Goal: Check status

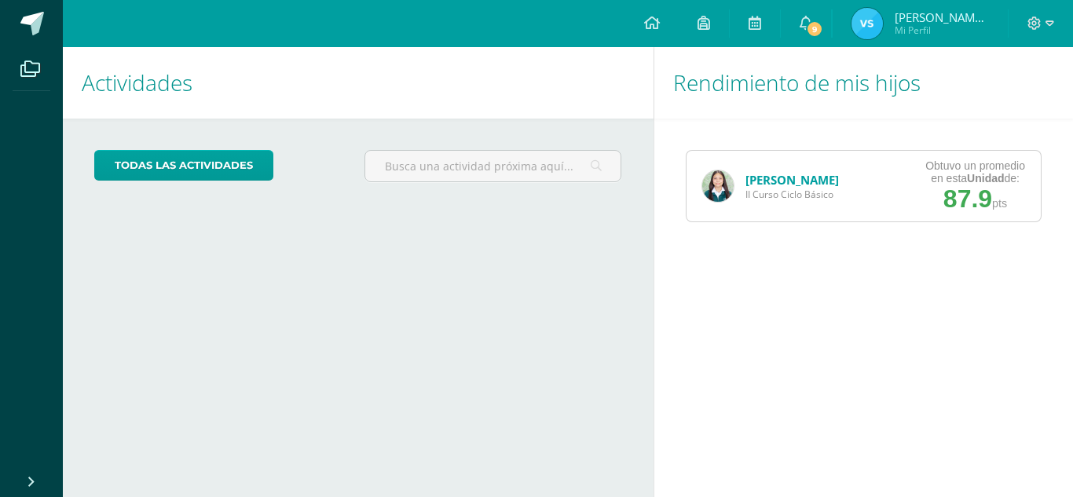
click at [795, 184] on link "[PERSON_NAME]" at bounding box center [791, 180] width 93 height 16
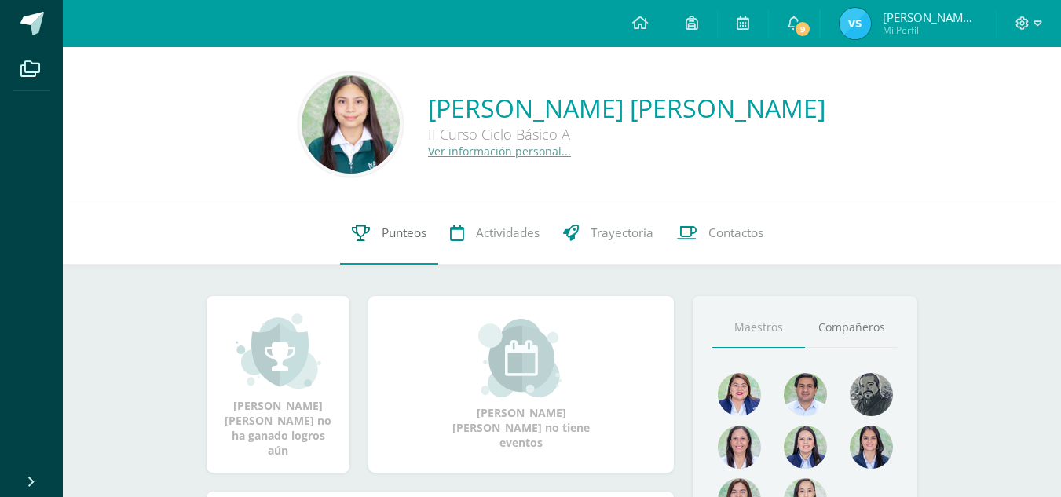
click at [382, 227] on span "Punteos" at bounding box center [404, 233] width 45 height 16
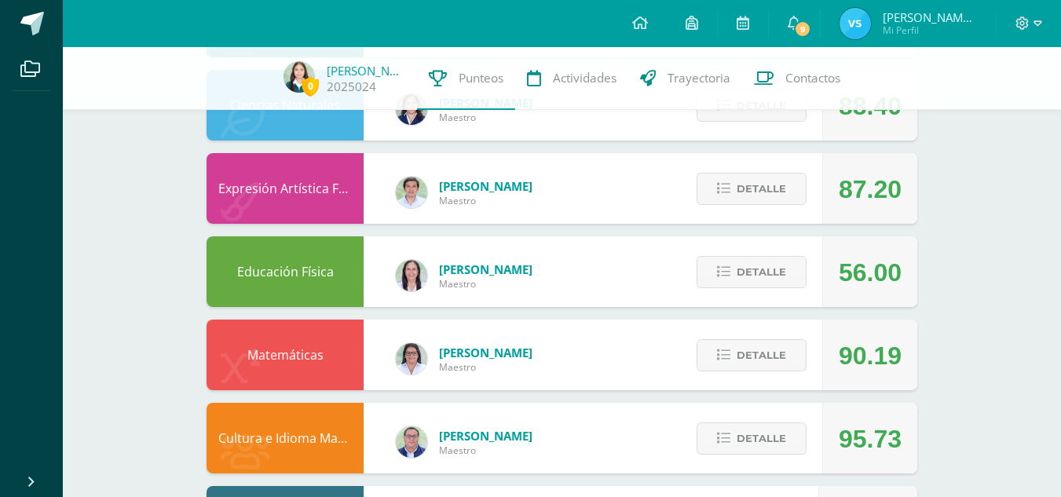
scroll to position [927, 0]
click at [737, 261] on button "Detalle" at bounding box center [752, 271] width 110 height 32
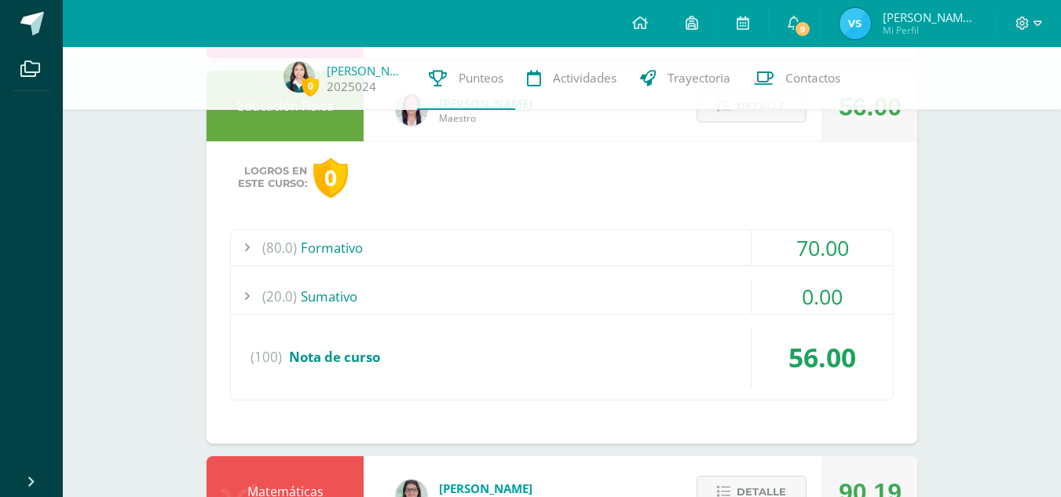
scroll to position [1093, 0]
click at [647, 287] on div "(20.0) [GEOGRAPHIC_DATA]" at bounding box center [562, 295] width 662 height 35
